Goal: Information Seeking & Learning: Learn about a topic

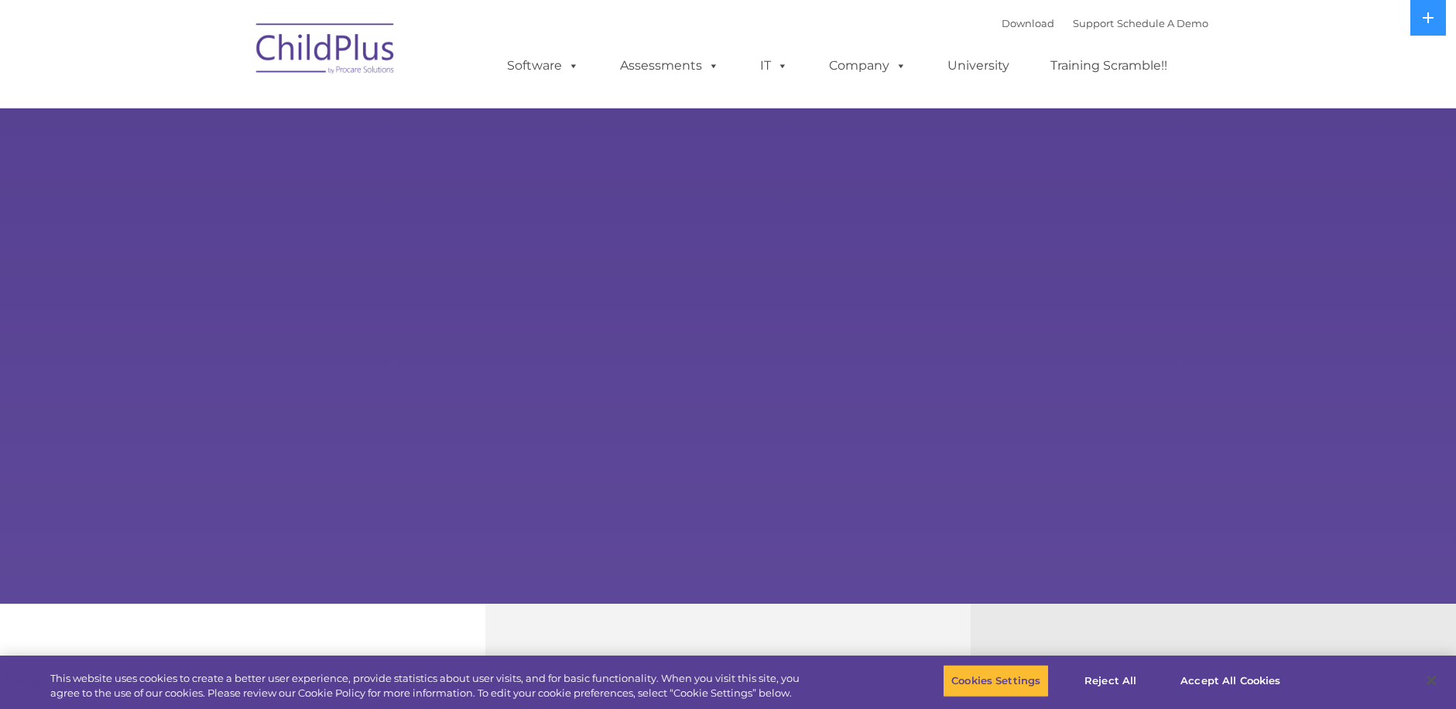
select select "MEDIUM"
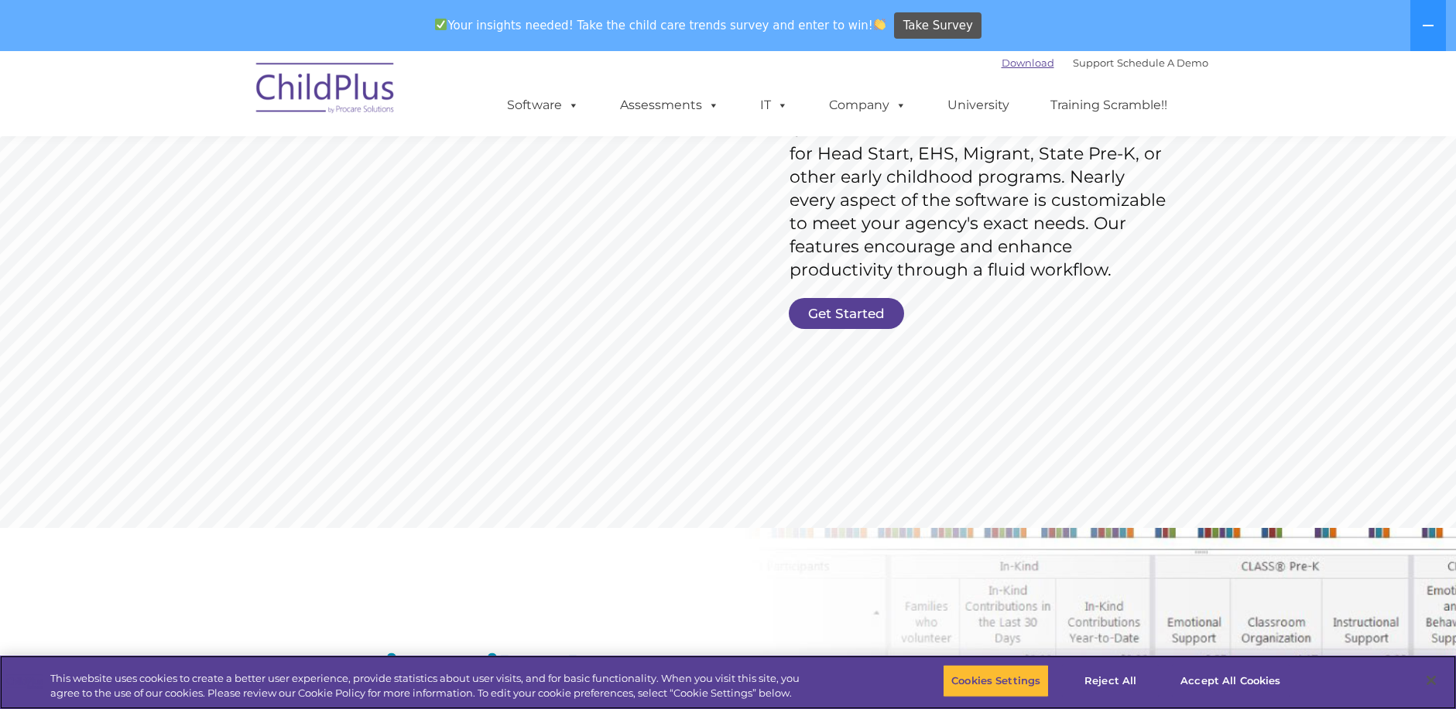
scroll to position [275, 0]
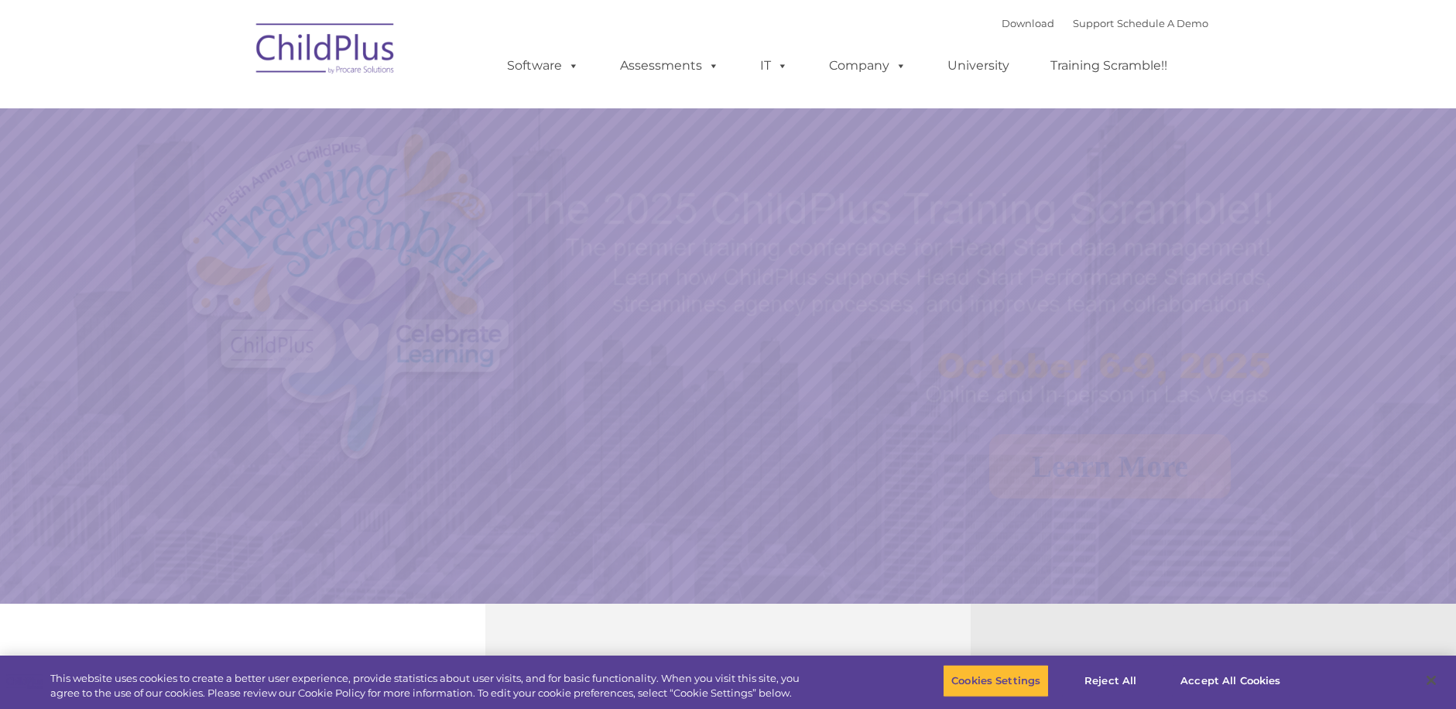
select select "MEDIUM"
